Goal: Task Accomplishment & Management: Manage account settings

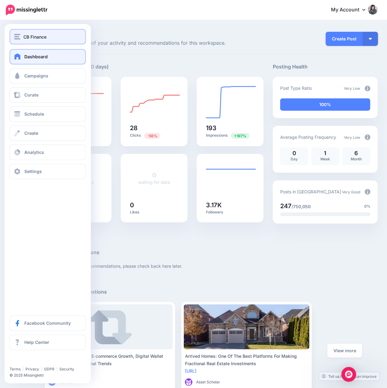
click at [24, 37] on span "CB Finance" at bounding box center [34, 36] width 23 height 7
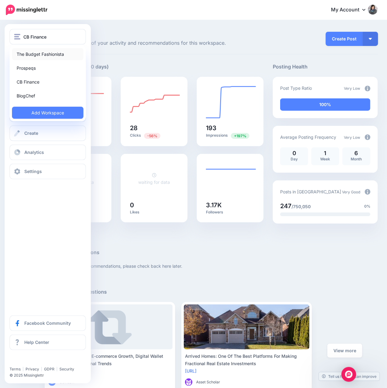
click at [34, 54] on link "The Budget Fashionista" at bounding box center [47, 54] width 71 height 12
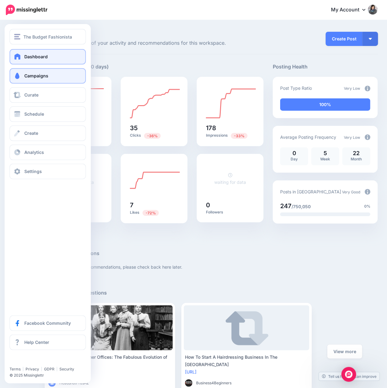
click at [36, 75] on span "Campaigns" at bounding box center [36, 75] width 24 height 5
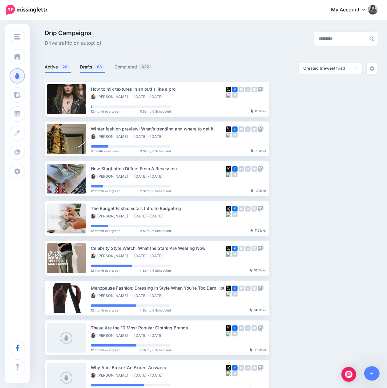
click at [95, 67] on span "63" at bounding box center [99, 67] width 11 height 6
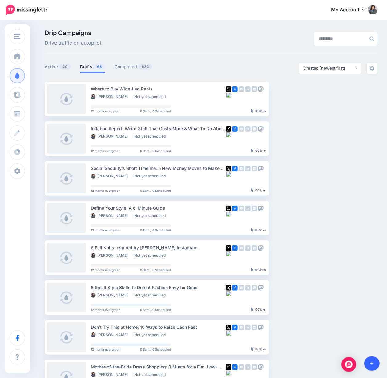
click at [373, 363] on icon at bounding box center [372, 364] width 3 height 4
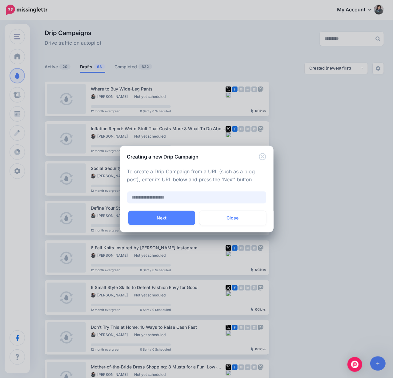
click at [208, 201] on input "text" at bounding box center [196, 198] width 139 height 12
paste input "**********"
type input "**********"
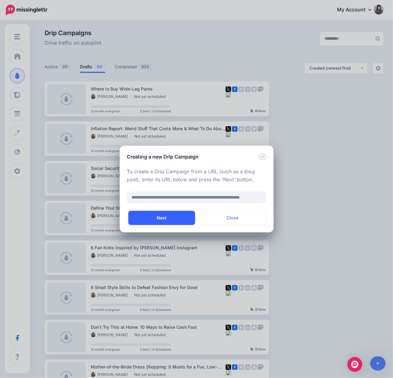
click at [176, 217] on button "Next" at bounding box center [161, 218] width 67 height 14
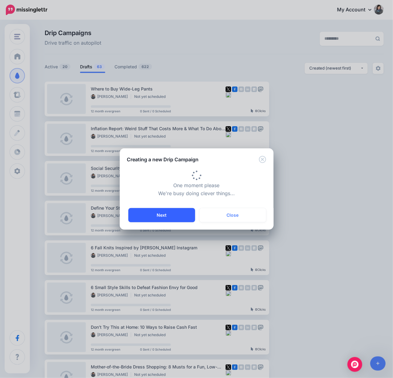
type input "**********"
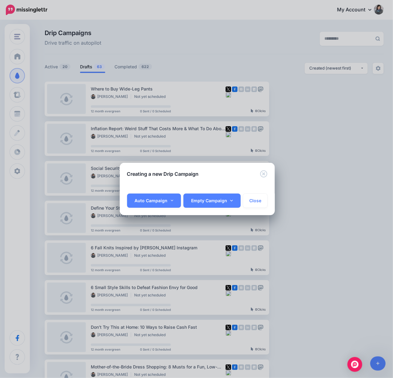
scroll to position [0, 29]
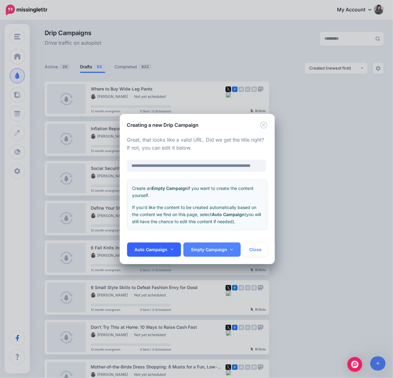
click at [175, 253] on link "Auto Campaign" at bounding box center [154, 250] width 54 height 14
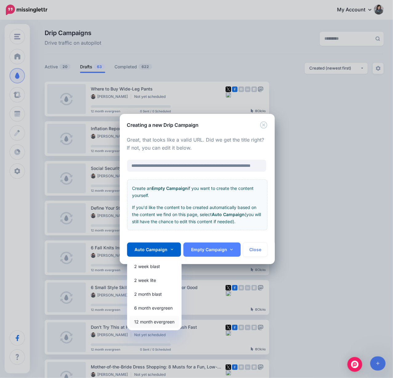
click at [160, 324] on link "12 month evergreen" at bounding box center [155, 322] width 50 height 12
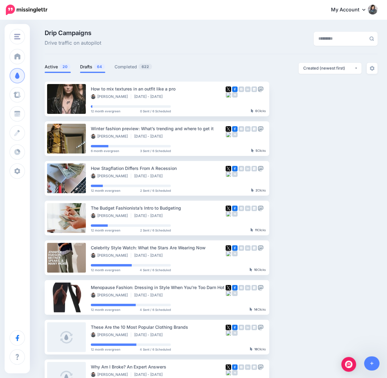
click at [92, 67] on link "Drafts 64" at bounding box center [92, 66] width 25 height 7
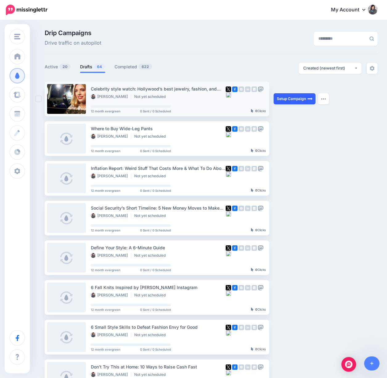
drag, startPoint x: 284, startPoint y: 102, endPoint x: 278, endPoint y: 100, distance: 6.5
click at [284, 102] on link "Setup Campaign" at bounding box center [295, 98] width 42 height 11
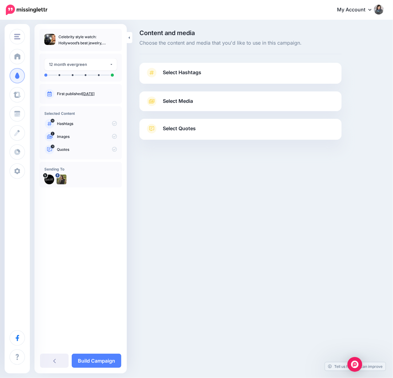
click at [181, 75] on span "Select Hashtags" at bounding box center [182, 72] width 39 height 8
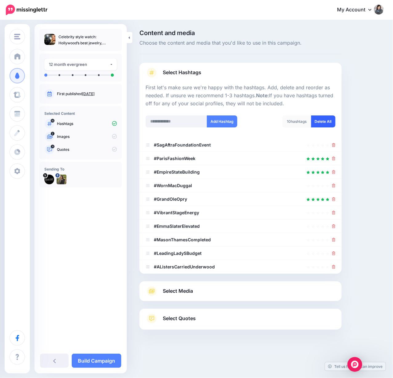
click at [319, 126] on link "Delete All" at bounding box center [323, 122] width 24 height 12
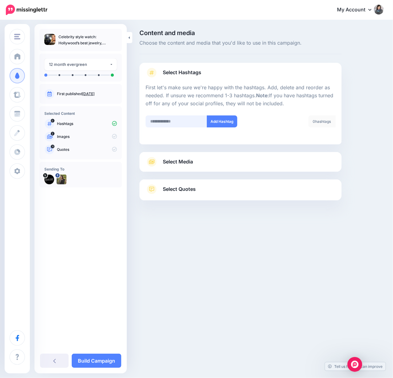
click at [169, 125] on input "text" at bounding box center [177, 122] width 62 height 12
type input "*********"
click at [215, 125] on button "Add Hashtag" at bounding box center [222, 122] width 30 height 12
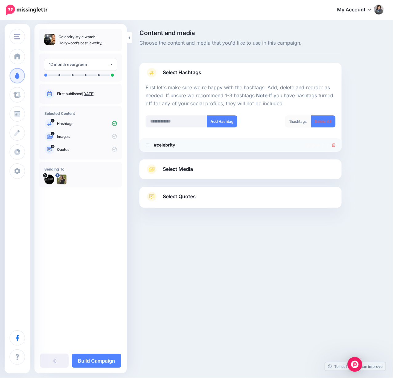
click at [164, 144] on b "#celebrity" at bounding box center [164, 144] width 21 height 5
click at [148, 145] on icon at bounding box center [148, 145] width 5 height 4
click at [172, 121] on input "text" at bounding box center [177, 122] width 62 height 12
type input "**********"
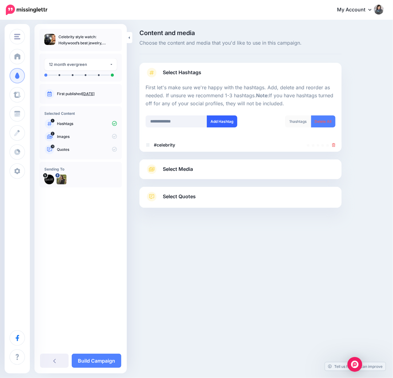
click at [237, 122] on button "Add Hashtag" at bounding box center [222, 122] width 30 height 12
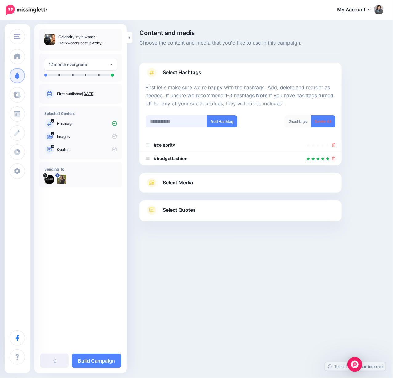
click at [183, 122] on input "text" at bounding box center [177, 122] width 62 height 12
type input "**********"
click at [212, 121] on button "Add Hashtag" at bounding box center [222, 122] width 30 height 12
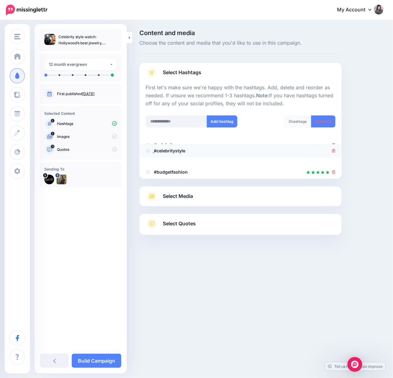
drag, startPoint x: 148, startPoint y: 171, endPoint x: 148, endPoint y: 149, distance: 21.3
click at [333, 144] on icon at bounding box center [333, 145] width 3 height 4
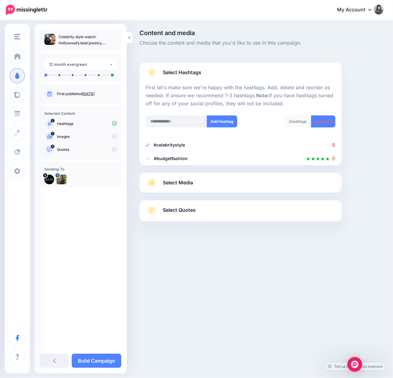
click at [219, 181] on link "Select Media" at bounding box center [241, 183] width 190 height 10
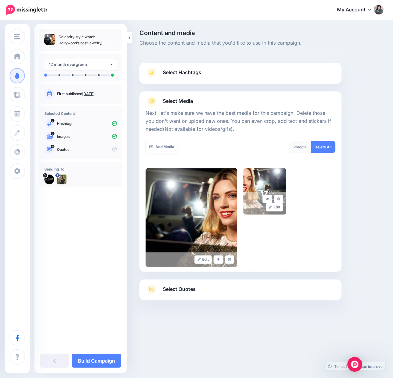
click at [181, 291] on span "Select Quotes" at bounding box center [179, 289] width 33 height 8
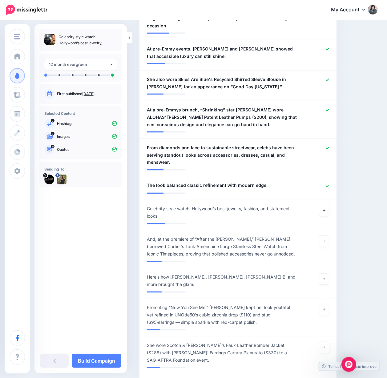
scroll to position [370, 0]
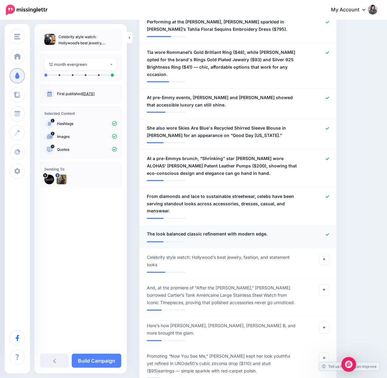
click at [329, 234] on icon at bounding box center [327, 235] width 3 height 2
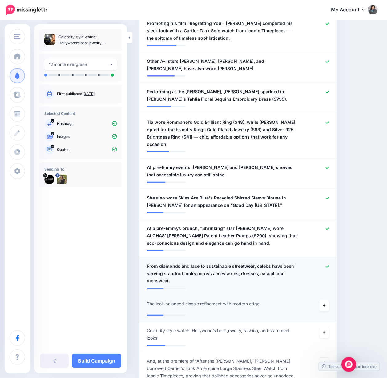
scroll to position [287, 0]
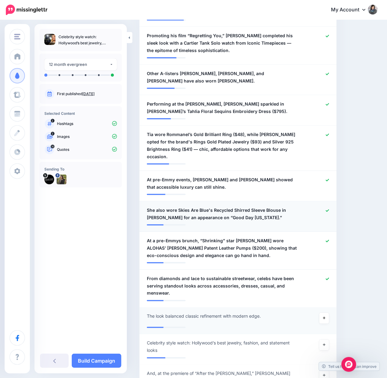
click at [329, 209] on icon at bounding box center [327, 210] width 3 height 3
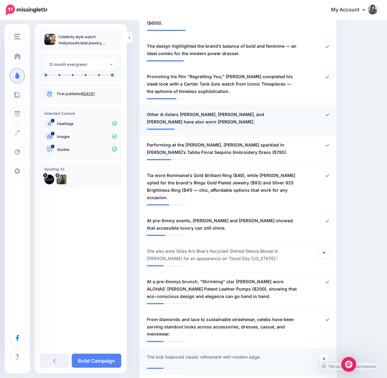
click at [329, 114] on icon at bounding box center [327, 115] width 3 height 2
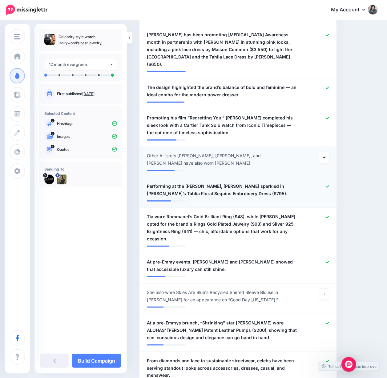
scroll to position [164, 0]
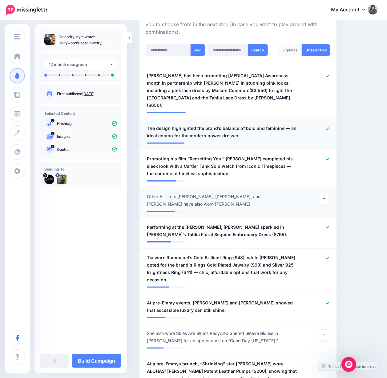
click at [329, 127] on icon at bounding box center [327, 128] width 3 height 3
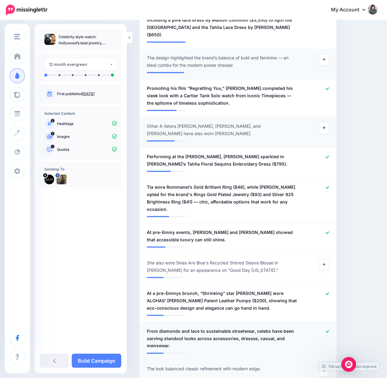
scroll to position [246, 0]
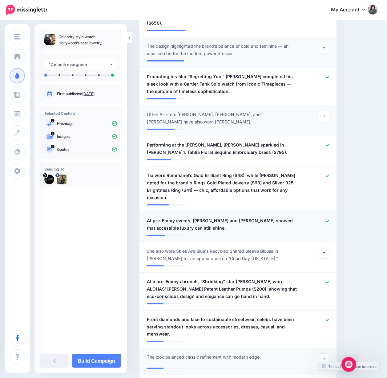
click at [329, 220] on icon at bounding box center [327, 221] width 3 height 3
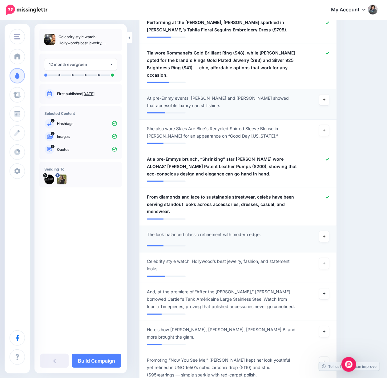
scroll to position [370, 0]
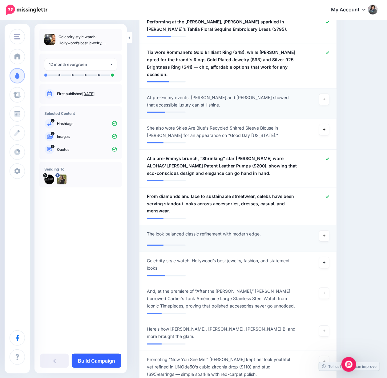
click at [104, 361] on link "Build Campaign" at bounding box center [97, 361] width 50 height 14
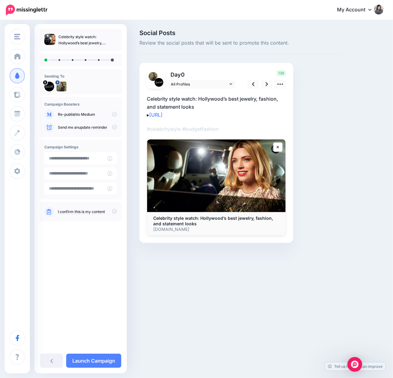
click at [116, 213] on icon at bounding box center [114, 211] width 5 height 5
click at [281, 84] on icon at bounding box center [281, 84] width 6 height 1
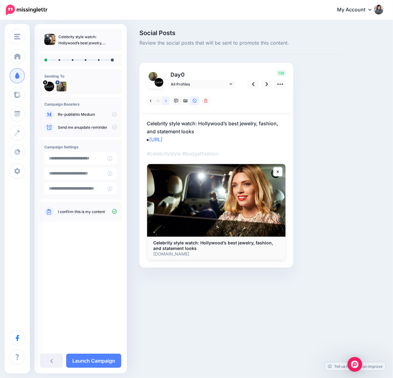
click at [167, 101] on link at bounding box center [166, 100] width 8 height 9
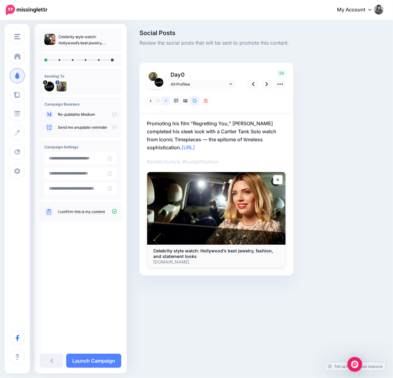
click at [167, 101] on link at bounding box center [166, 100] width 8 height 9
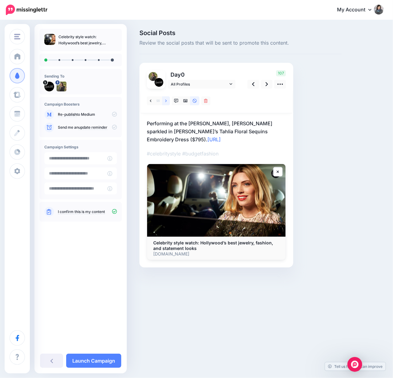
click at [167, 101] on link at bounding box center [166, 100] width 8 height 9
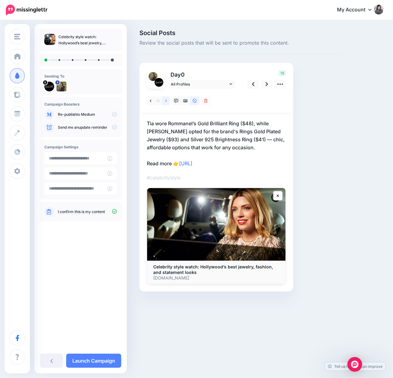
click at [167, 101] on link at bounding box center [166, 100] width 8 height 9
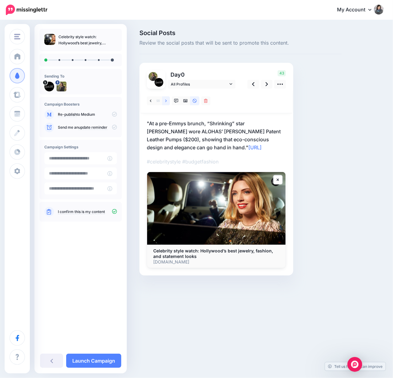
click at [167, 101] on link at bounding box center [166, 100] width 8 height 9
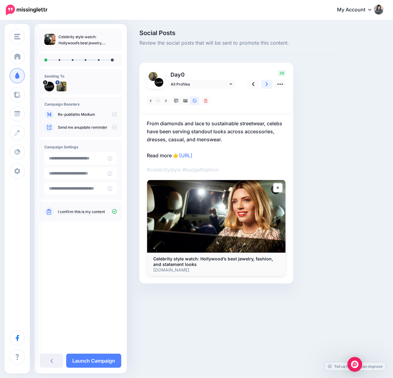
click at [267, 87] on icon at bounding box center [267, 84] width 2 height 6
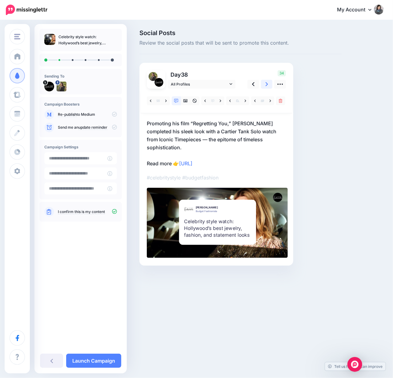
click at [267, 83] on icon at bounding box center [267, 84] width 2 height 4
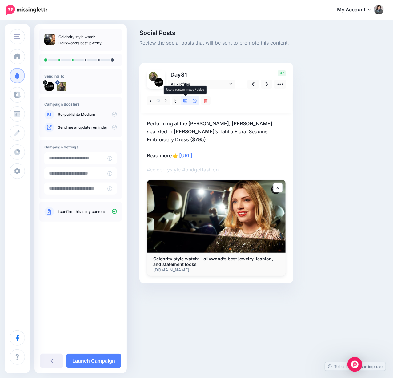
click at [188, 102] on icon at bounding box center [186, 101] width 4 height 3
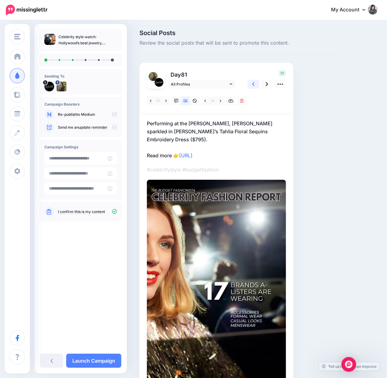
click at [252, 86] on icon at bounding box center [253, 84] width 2 height 6
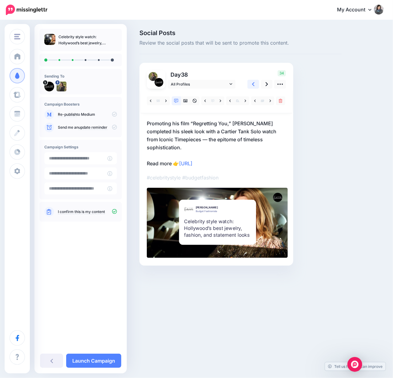
click at [252, 86] on icon at bounding box center [253, 84] width 2 height 6
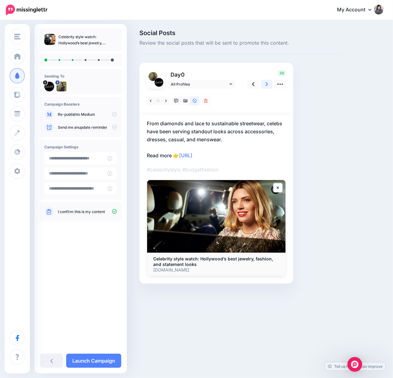
click at [267, 86] on icon at bounding box center [267, 84] width 2 height 6
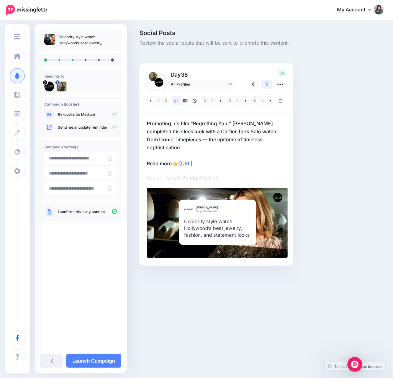
click at [267, 86] on icon at bounding box center [267, 84] width 2 height 6
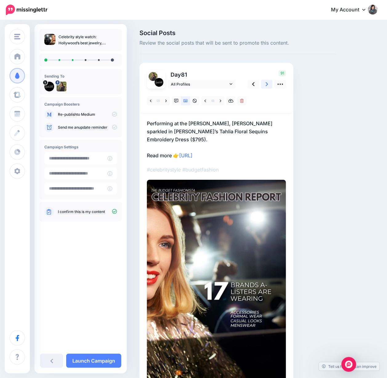
click at [267, 86] on icon at bounding box center [267, 84] width 2 height 6
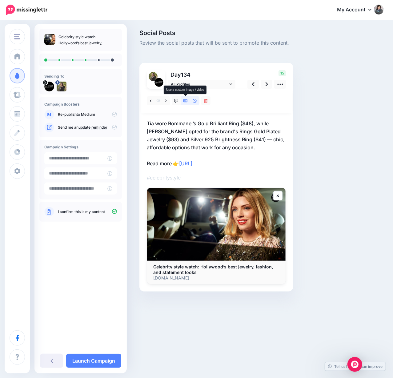
click at [186, 99] on icon at bounding box center [186, 101] width 4 height 4
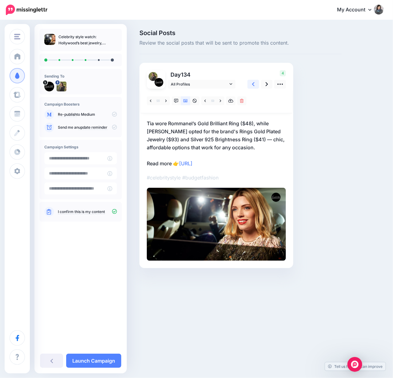
click at [255, 84] on link at bounding box center [254, 84] width 12 height 9
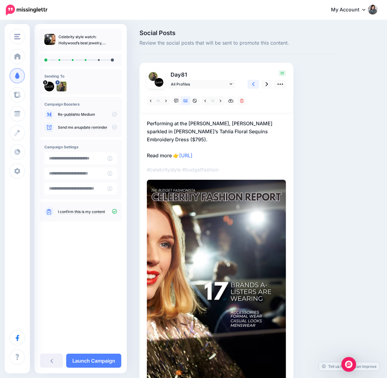
click at [255, 84] on link at bounding box center [254, 84] width 12 height 9
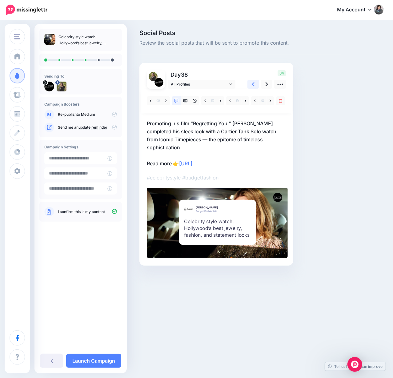
click at [255, 84] on link at bounding box center [254, 84] width 12 height 9
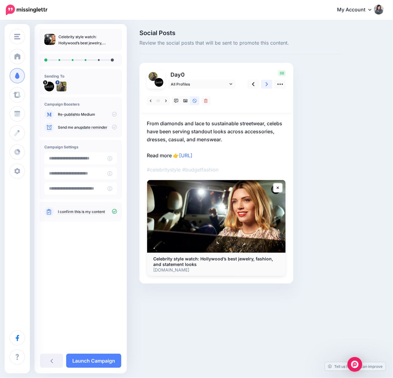
click at [268, 86] on link at bounding box center [267, 84] width 12 height 9
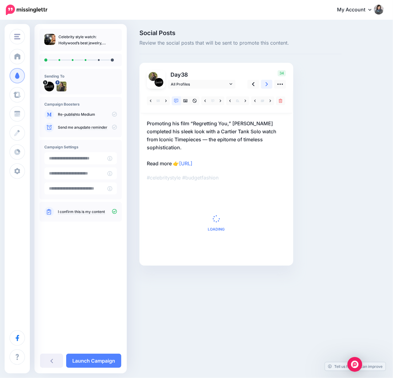
click at [268, 86] on link at bounding box center [267, 84] width 12 height 9
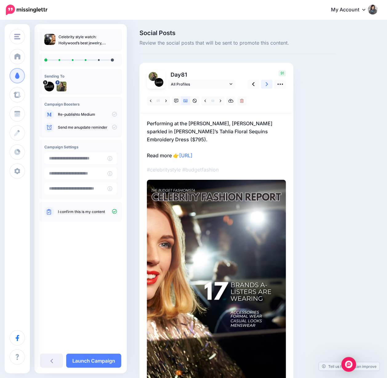
click at [268, 86] on link at bounding box center [267, 84] width 12 height 9
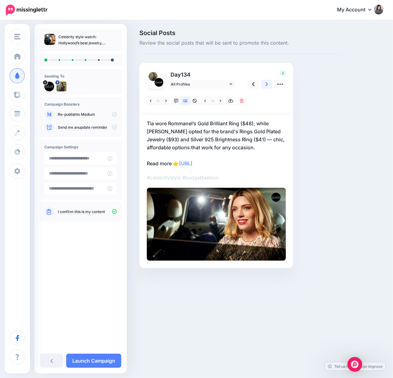
click at [268, 86] on link at bounding box center [267, 84] width 12 height 9
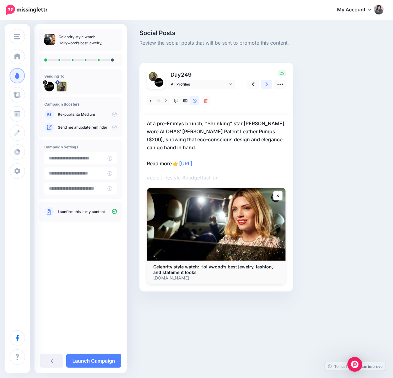
click at [268, 86] on link at bounding box center [267, 84] width 12 height 9
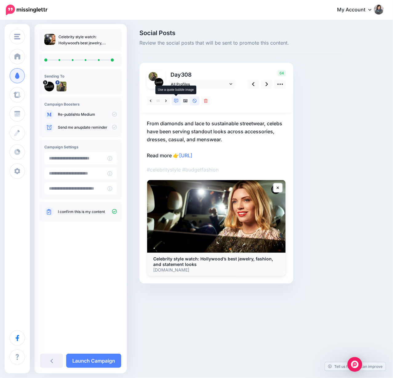
click at [176, 100] on icon at bounding box center [176, 101] width 4 height 4
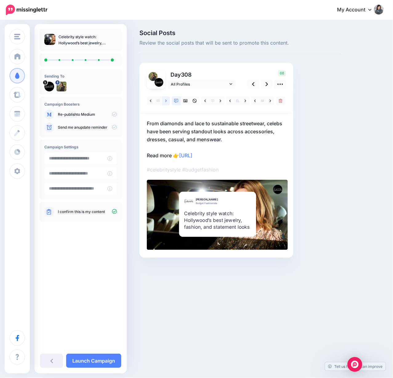
click at [166, 100] on icon at bounding box center [166, 101] width 2 height 4
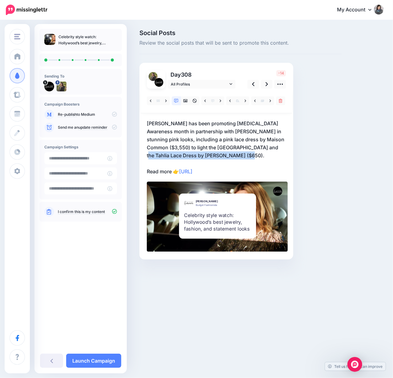
drag, startPoint x: 269, startPoint y: 148, endPoint x: 234, endPoint y: 157, distance: 36.2
click at [234, 157] on p "Elizabeth Hurley has been promoting Breast Cancer Awareness month in partnershi…" at bounding box center [216, 148] width 139 height 56
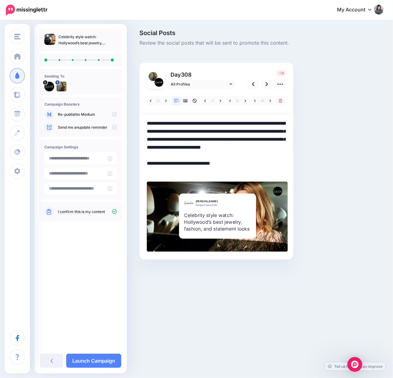
drag, startPoint x: 234, startPoint y: 156, endPoint x: 267, endPoint y: 148, distance: 34.1
click at [267, 148] on textarea "**********" at bounding box center [216, 148] width 139 height 56
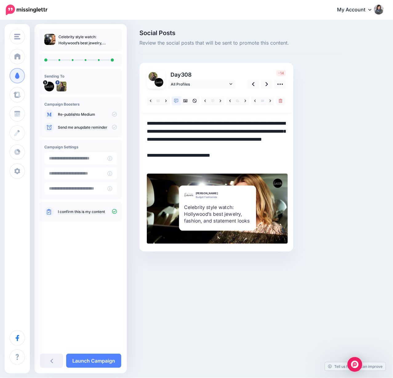
type textarea "**********"
click at [318, 152] on div "Social Posts Review the social posts that will be sent to promote this content.…" at bounding box center [241, 150] width 212 height 240
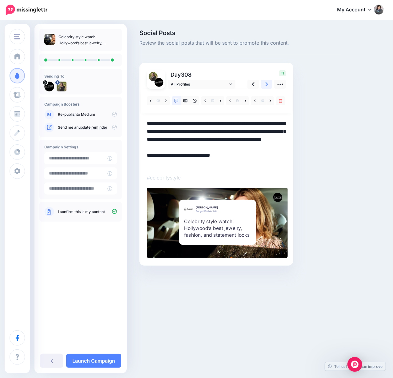
click at [267, 83] on icon at bounding box center [267, 84] width 2 height 6
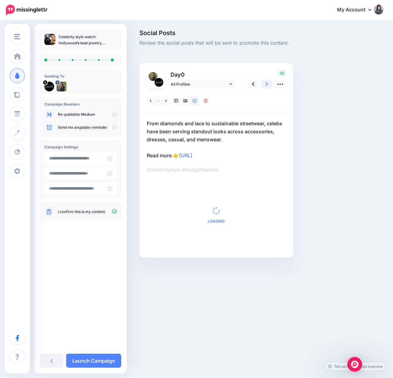
click at [267, 83] on icon at bounding box center [267, 84] width 2 height 6
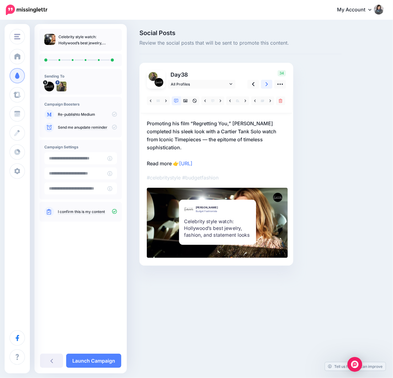
click at [267, 83] on icon at bounding box center [267, 84] width 2 height 6
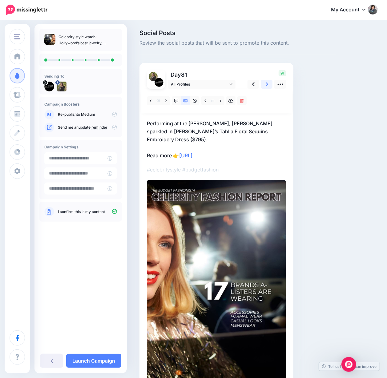
click at [267, 83] on icon at bounding box center [267, 84] width 2 height 6
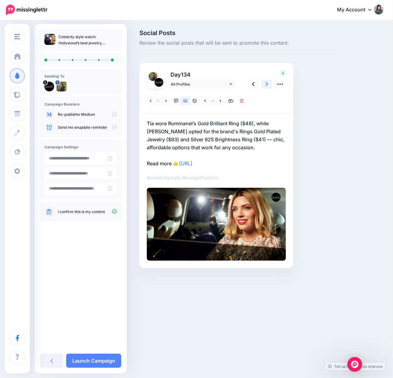
click at [267, 83] on icon at bounding box center [267, 84] width 2 height 6
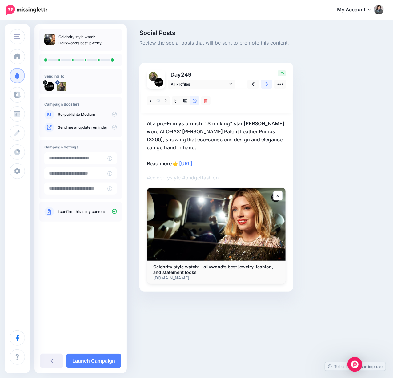
click at [267, 83] on icon at bounding box center [267, 84] width 2 height 6
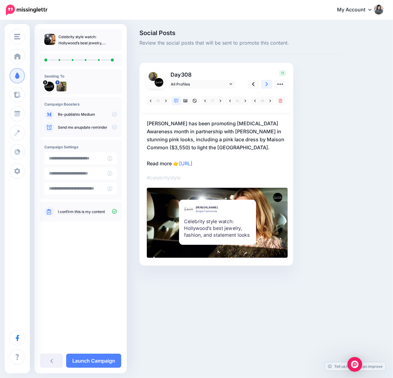
click at [267, 83] on icon at bounding box center [267, 84] width 2 height 6
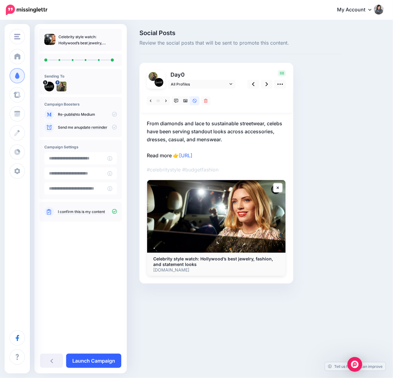
click at [116, 364] on link "Launch Campaign" at bounding box center [93, 361] width 55 height 14
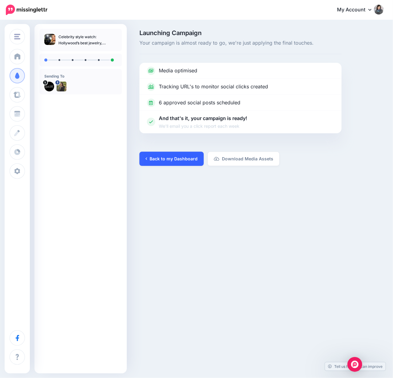
click at [173, 161] on link "Back to my Dashboard" at bounding box center [172, 159] width 64 height 14
